Goal: Check status: Verify the current state of an ongoing process or item

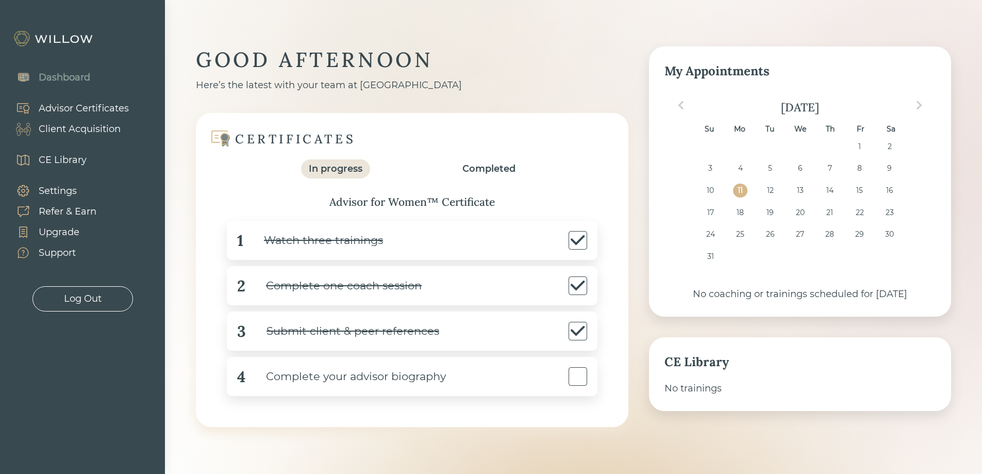
click at [478, 167] on div "Completed" at bounding box center [488, 169] width 53 height 14
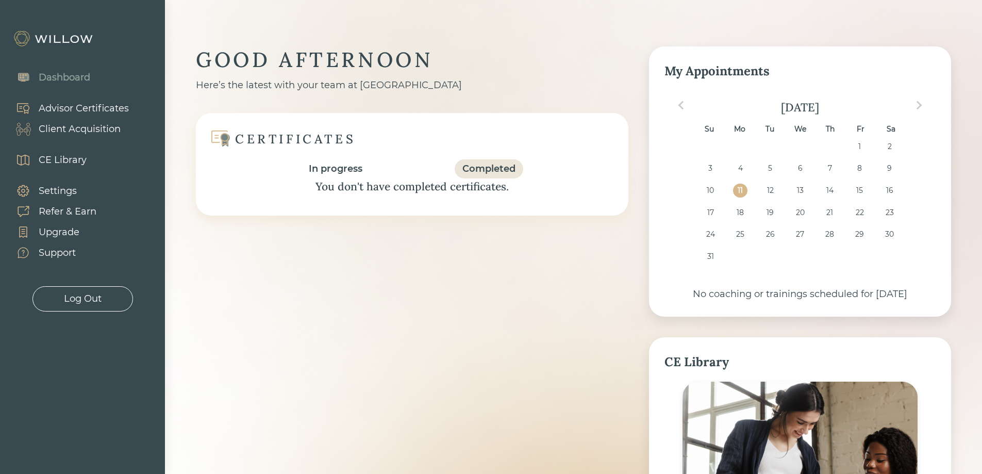
click at [347, 164] on div "In progress" at bounding box center [336, 169] width 54 height 14
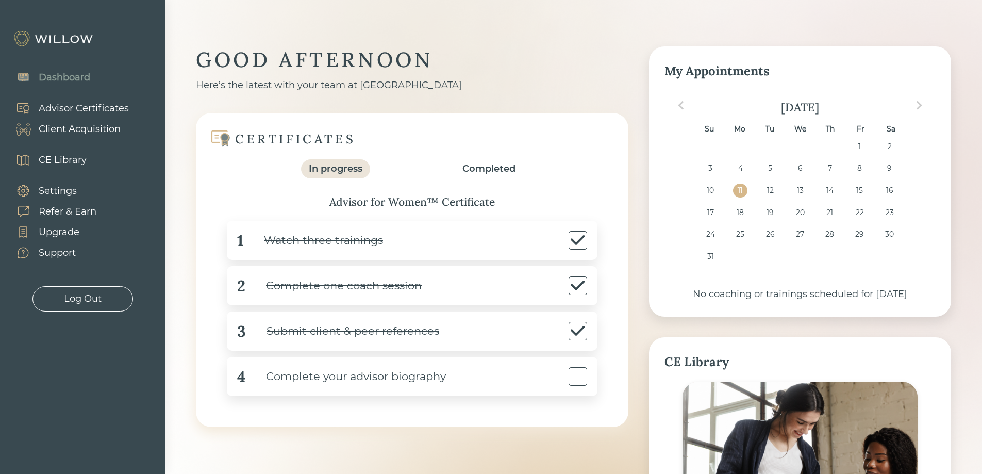
click at [90, 74] on div "Dashboard" at bounding box center [47, 77] width 95 height 31
click at [486, 168] on div "Completed" at bounding box center [488, 169] width 53 height 14
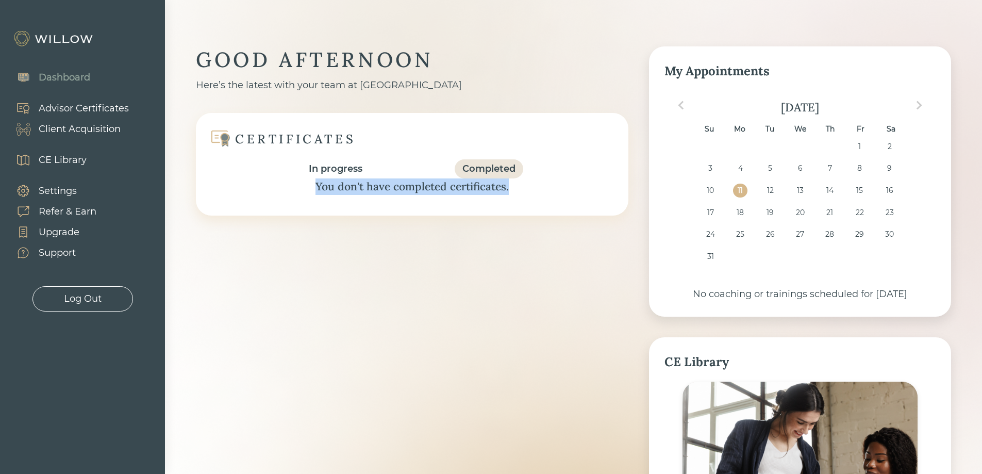
drag, startPoint x: 317, startPoint y: 186, endPoint x: 521, endPoint y: 187, distance: 204.7
click at [521, 187] on div "You don't have completed certificates." at bounding box center [412, 186] width 391 height 16
click at [332, 171] on div "In progress" at bounding box center [336, 169] width 54 height 14
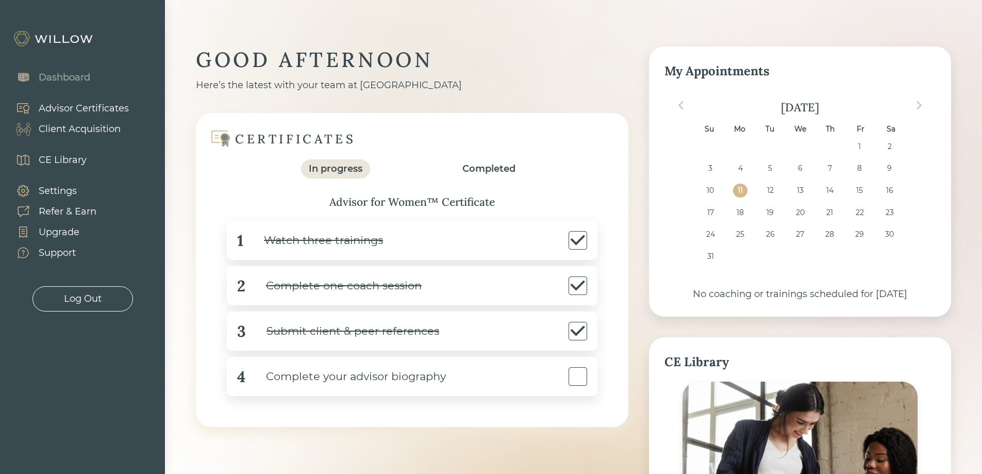
click at [79, 106] on div "Advisor Certificates" at bounding box center [84, 109] width 90 height 14
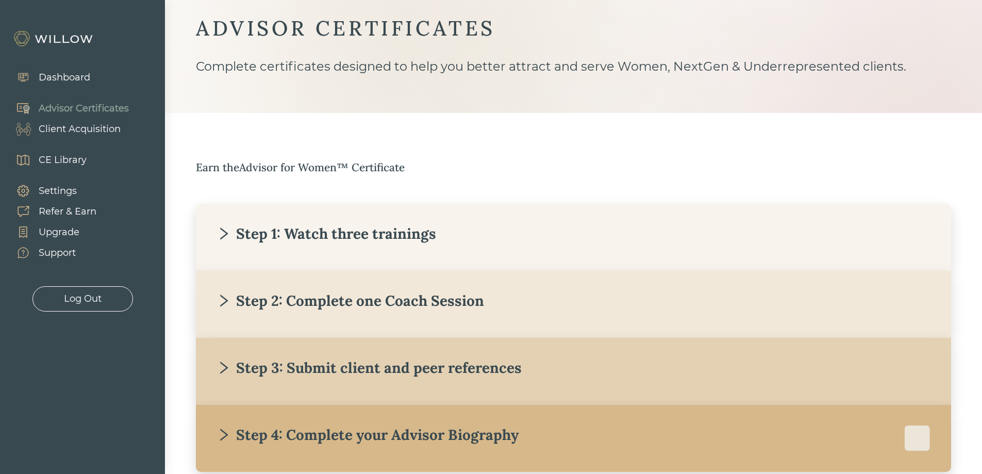
scroll to position [91, 0]
